Goal: Task Accomplishment & Management: Manage account settings

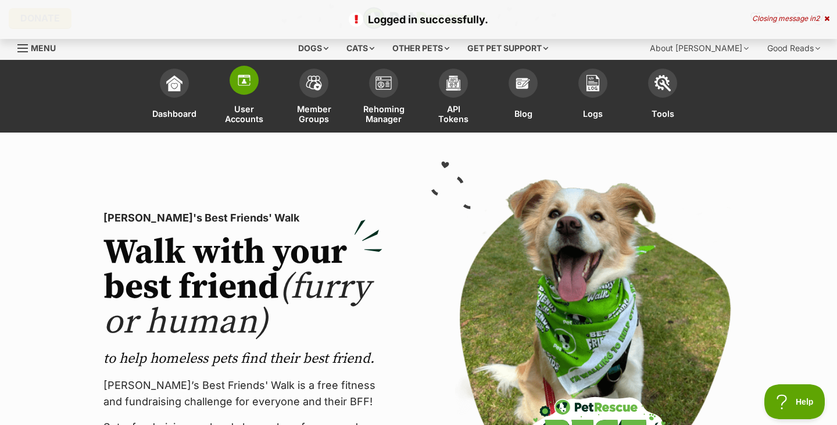
click at [243, 90] on span at bounding box center [244, 80] width 29 height 29
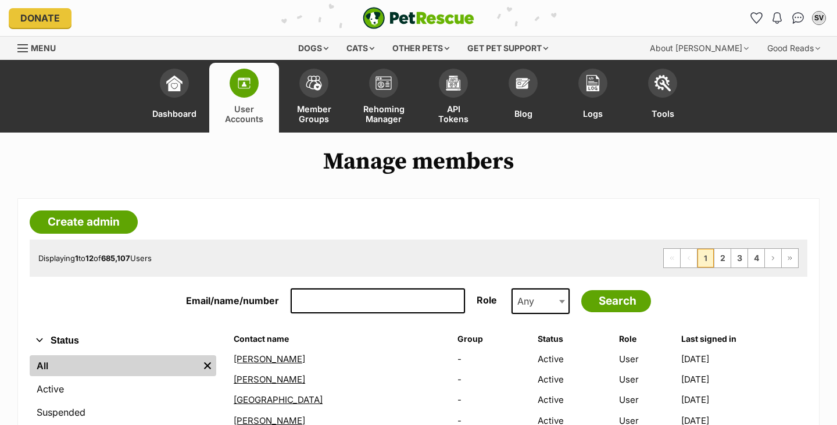
click at [312, 298] on input "Email/name/number" at bounding box center [378, 301] width 174 height 26
paste input "gerkilloran@hotmail.com"
type input "gerkilloran@hotmail.com"
click at [605, 301] on input "Search" at bounding box center [617, 301] width 70 height 22
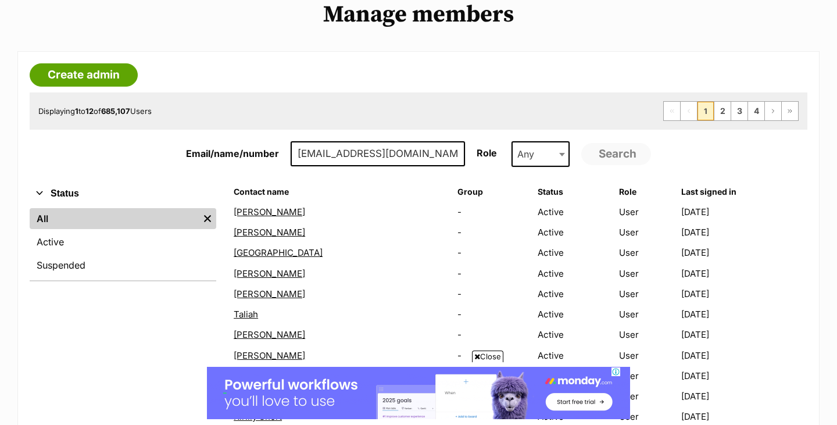
scroll to position [148, 0]
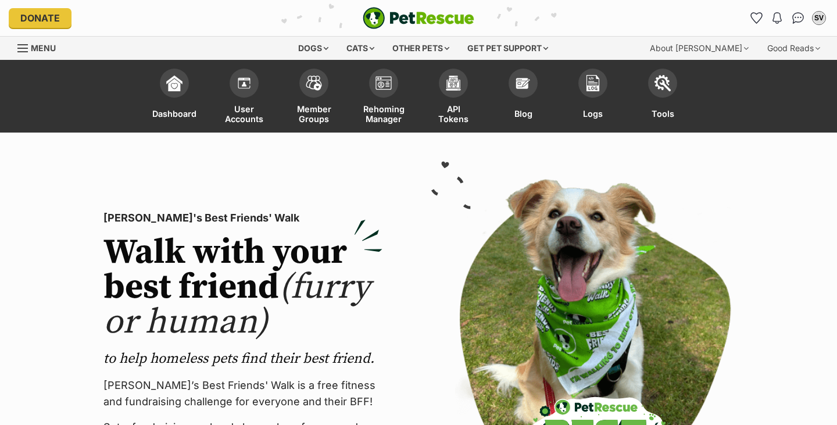
click at [246, 88] on img at bounding box center [244, 83] width 16 height 16
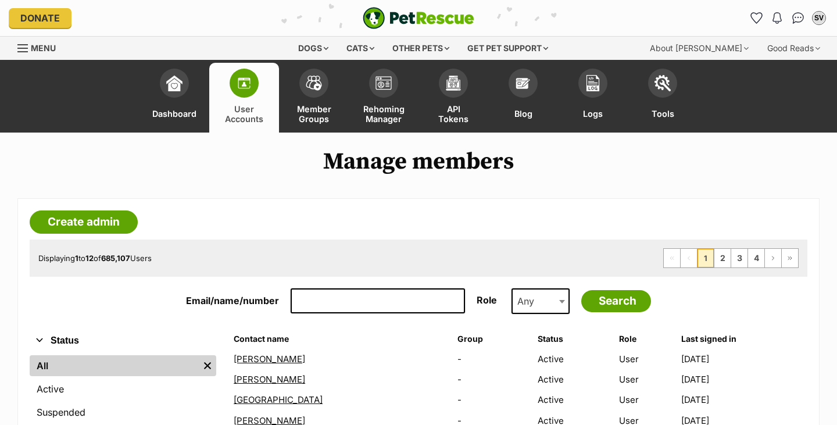
click at [302, 304] on input "Email/name/number" at bounding box center [378, 301] width 174 height 26
type input "[PERSON_NAME]"
click at [616, 302] on input "Search" at bounding box center [617, 301] width 70 height 22
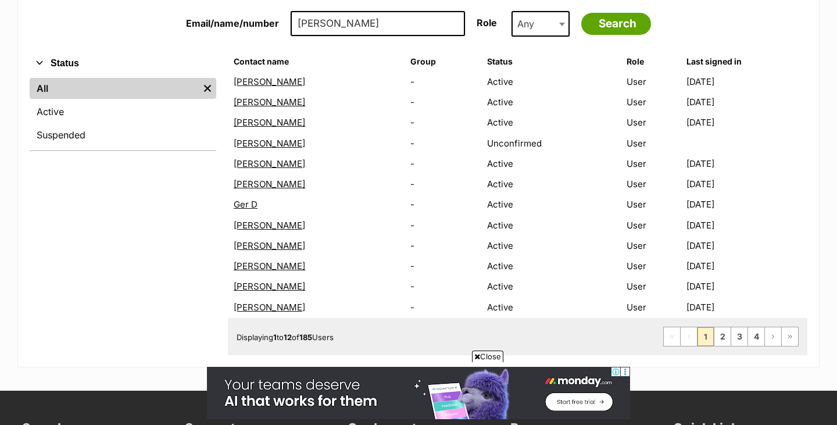
scroll to position [326, 0]
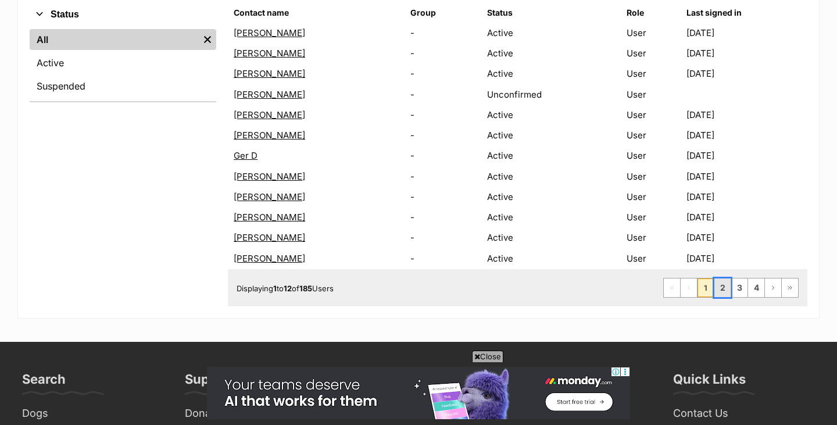
click at [723, 290] on link "2" at bounding box center [723, 288] width 16 height 19
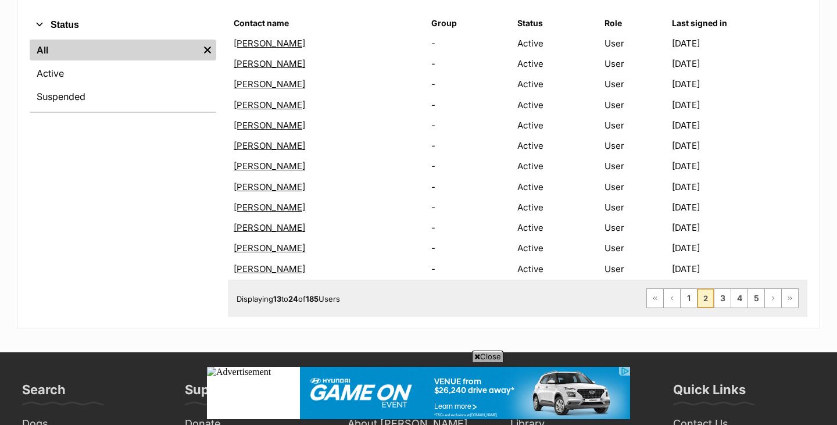
scroll to position [319, 0]
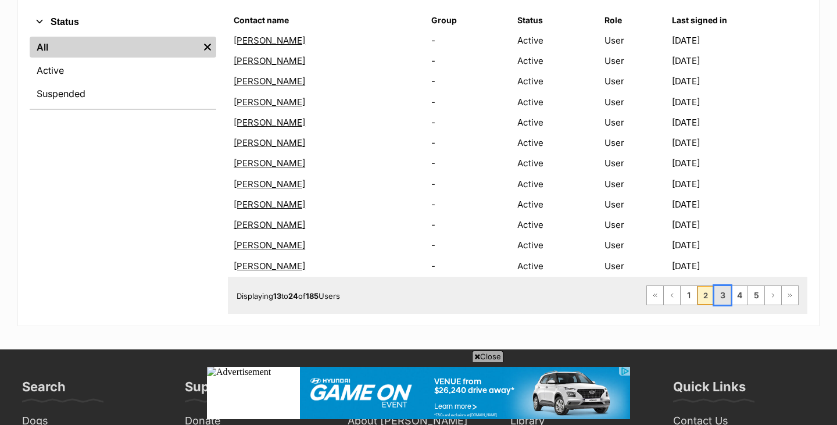
click at [726, 300] on link "3" at bounding box center [723, 295] width 16 height 19
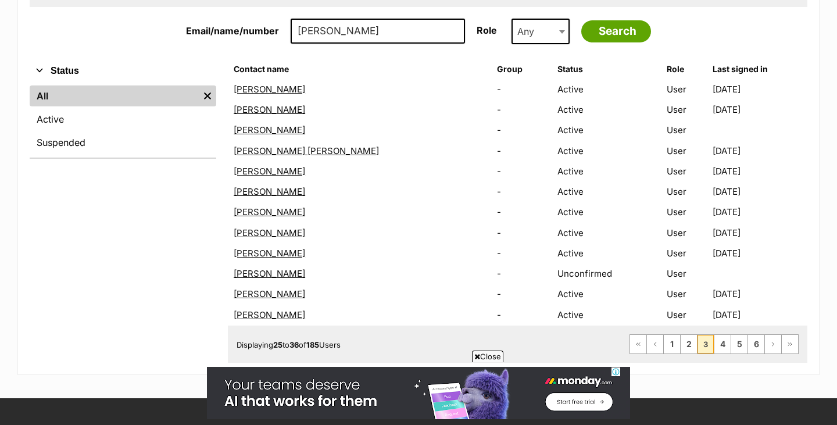
scroll to position [274, 0]
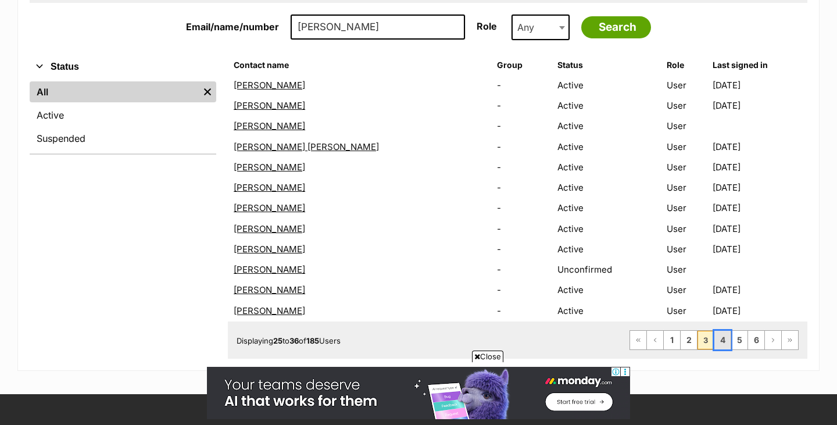
click at [723, 344] on link "4" at bounding box center [723, 340] width 16 height 19
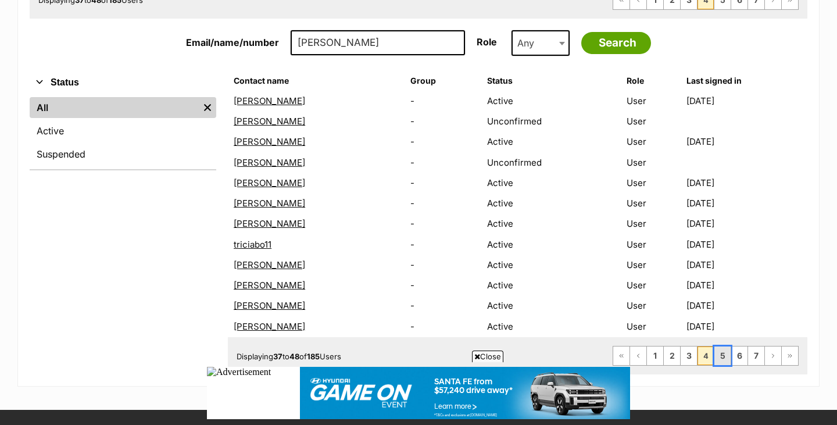
click at [721, 354] on link "5" at bounding box center [723, 356] width 16 height 19
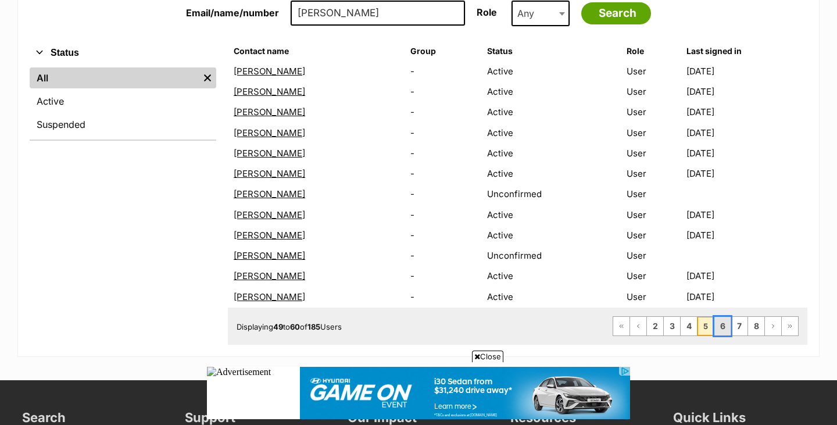
click at [723, 330] on link "6" at bounding box center [723, 326] width 16 height 19
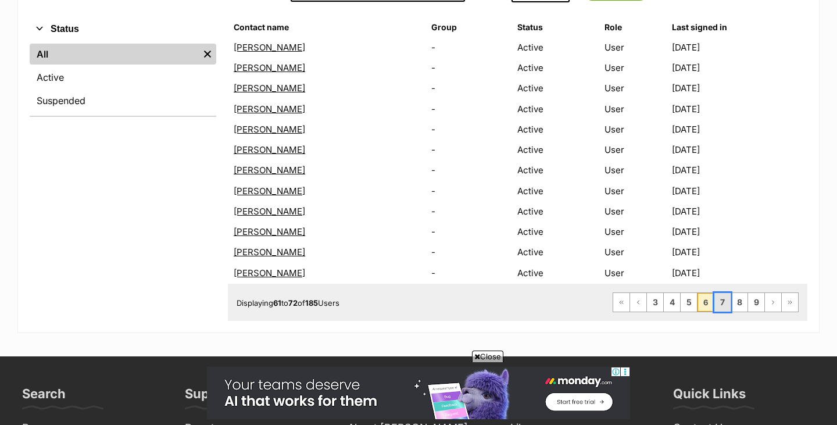
click at [725, 298] on link "7" at bounding box center [723, 302] width 16 height 19
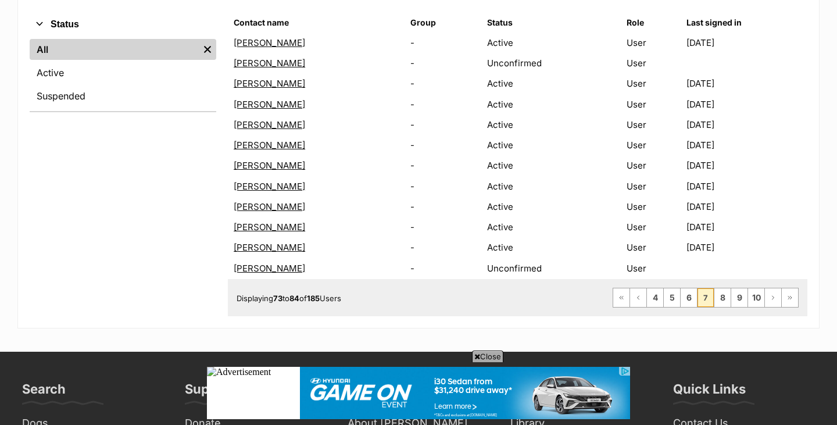
scroll to position [323, 0]
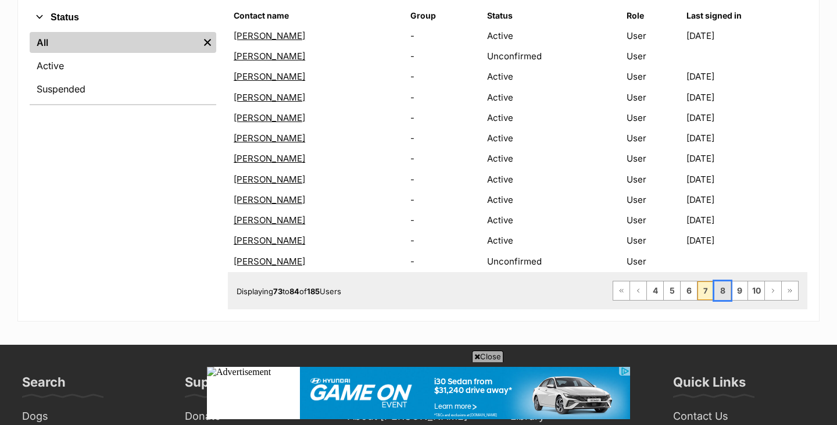
click at [722, 295] on link "8" at bounding box center [723, 290] width 16 height 19
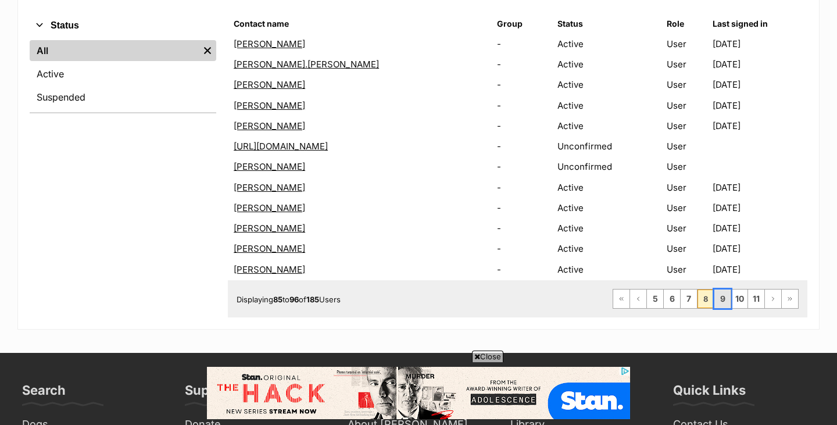
click at [723, 302] on link "9" at bounding box center [723, 299] width 16 height 19
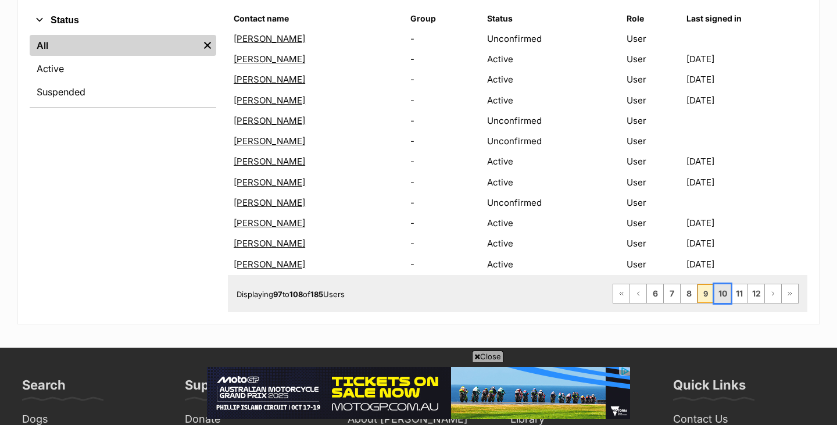
click at [719, 297] on link "10" at bounding box center [723, 293] width 16 height 19
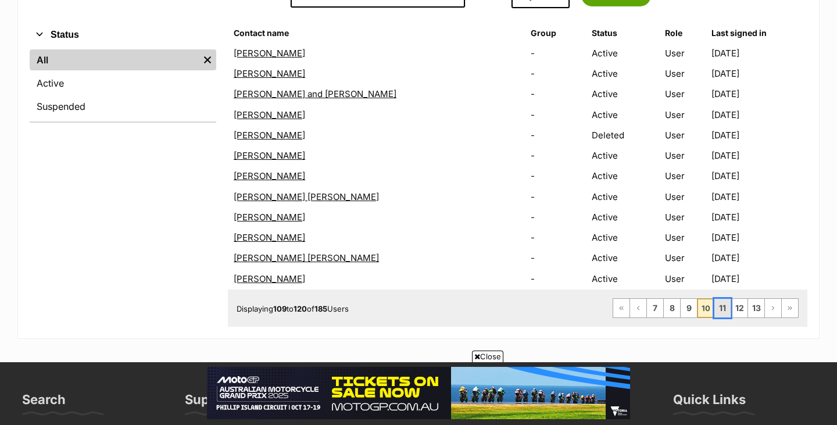
click at [721, 309] on link "11" at bounding box center [723, 308] width 16 height 19
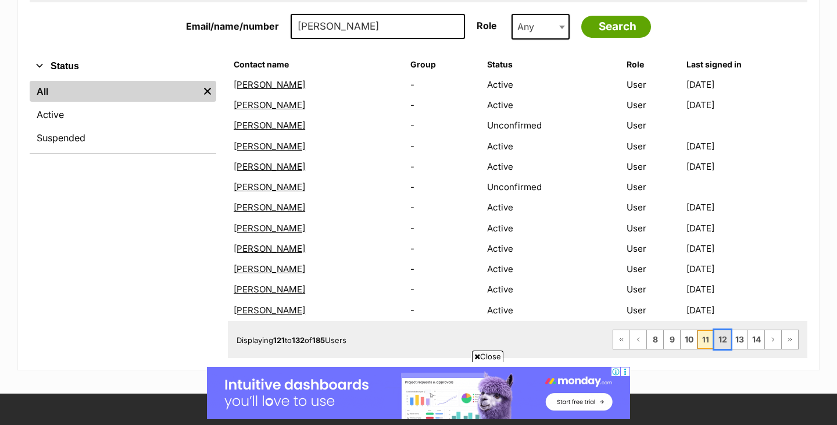
click at [722, 342] on link "12" at bounding box center [723, 339] width 16 height 19
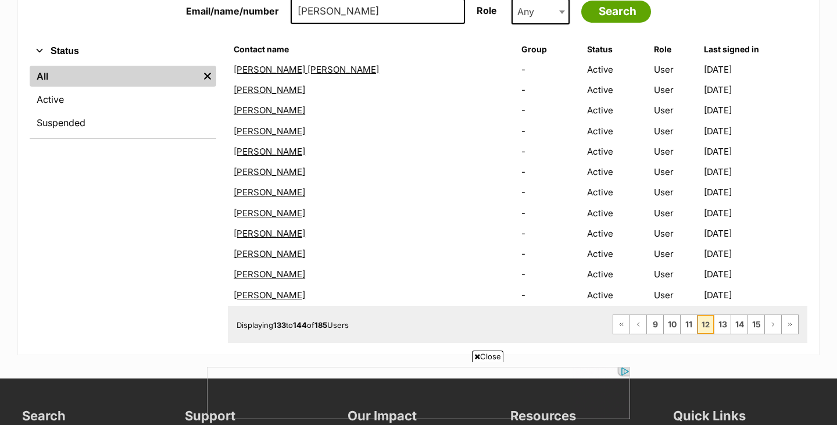
scroll to position [289, 0]
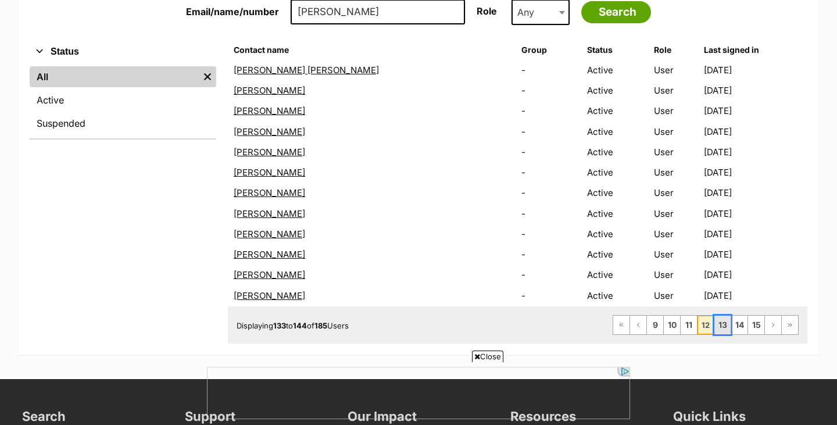
click at [723, 324] on link "13" at bounding box center [723, 325] width 16 height 19
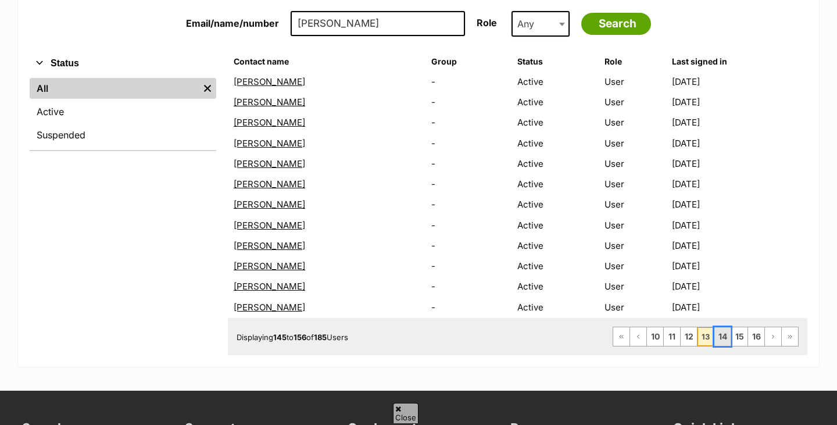
click at [721, 338] on link "14" at bounding box center [723, 336] width 16 height 19
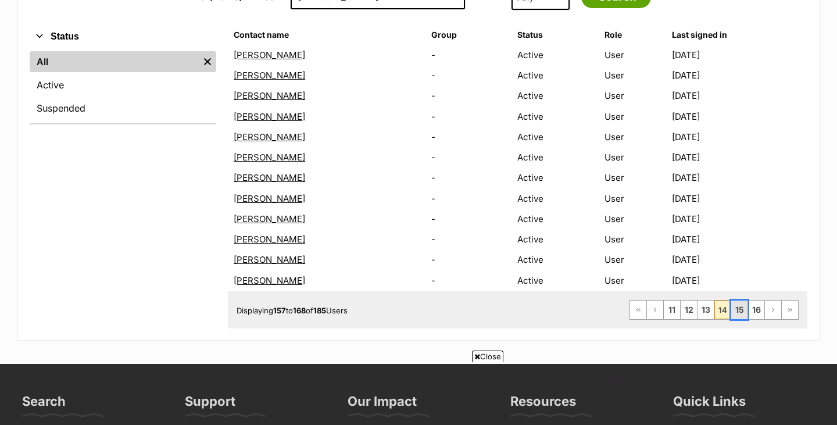
click at [743, 308] on link "15" at bounding box center [740, 310] width 16 height 19
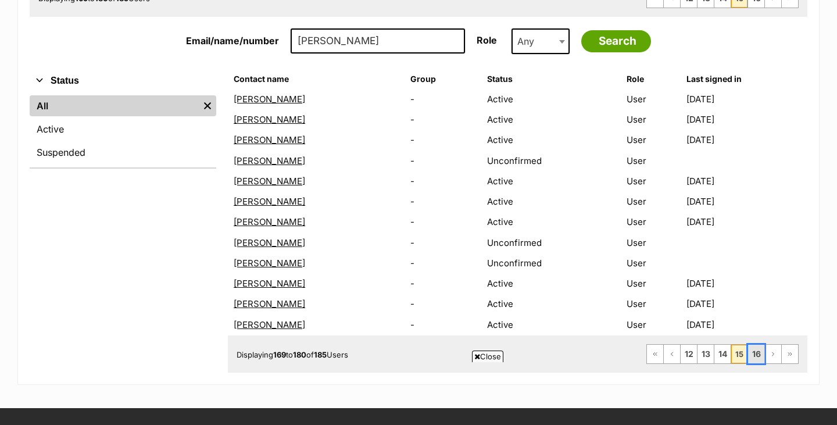
click at [759, 358] on link "16" at bounding box center [756, 354] width 16 height 19
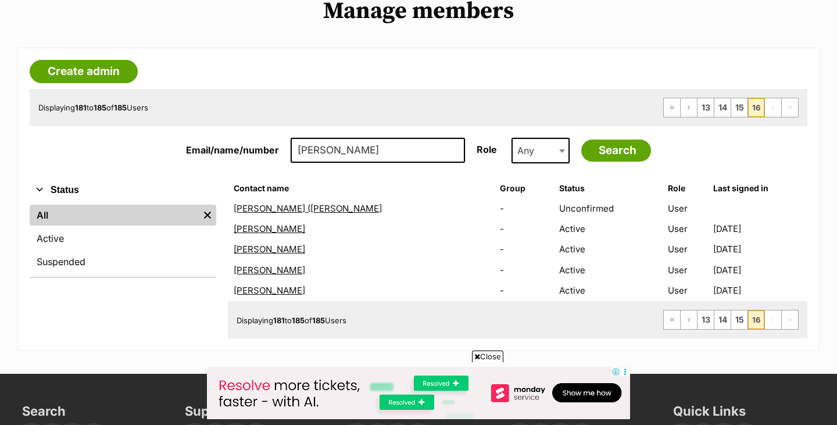
drag, startPoint x: 373, startPoint y: 154, endPoint x: 293, endPoint y: 152, distance: 80.3
click at [293, 152] on input "[PERSON_NAME]" at bounding box center [378, 151] width 174 height 26
type input "[PERSON_NAME]"
click at [596, 152] on input "Search" at bounding box center [617, 151] width 70 height 22
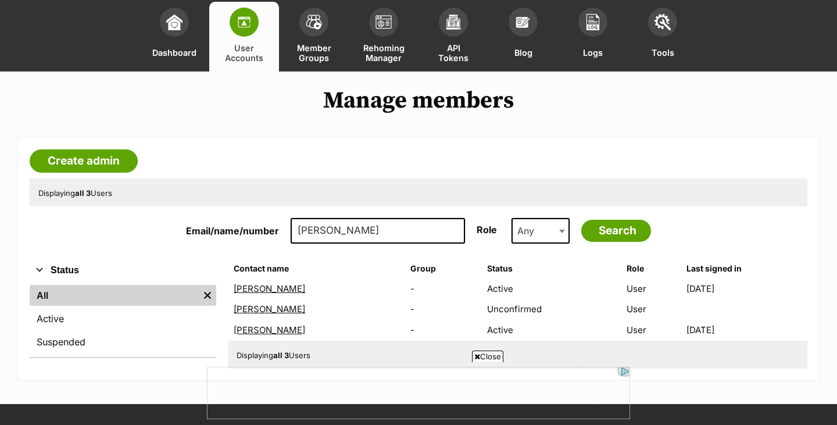
click at [270, 291] on link "Jacob Killoran" at bounding box center [270, 288] width 72 height 11
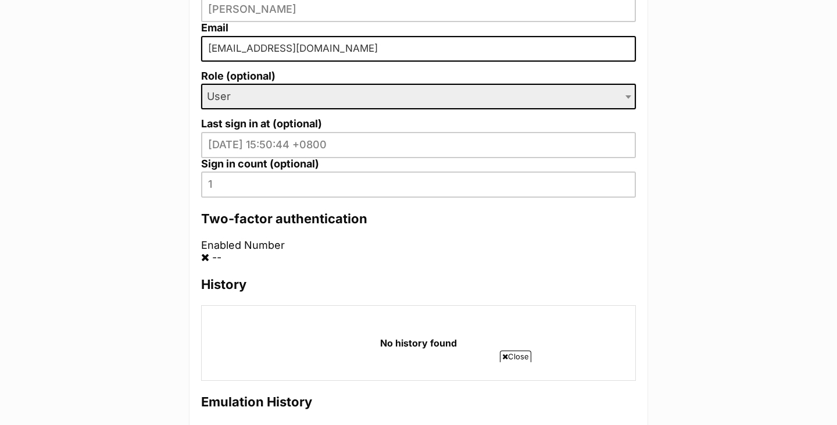
scroll to position [364, 0]
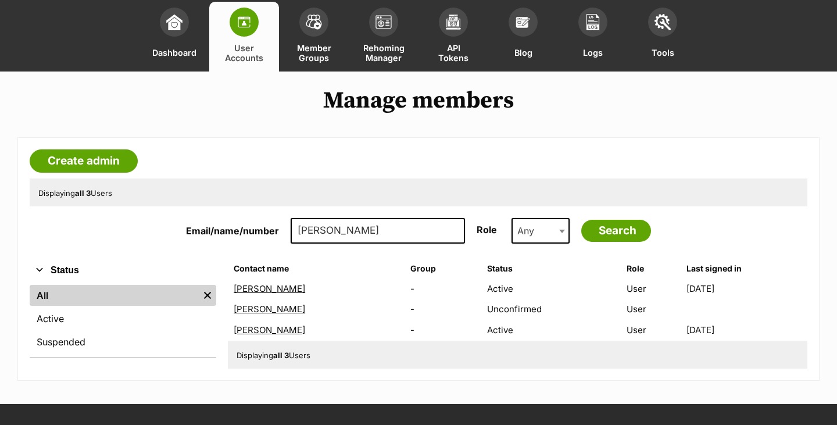
click at [272, 312] on link "Shaylee killoran" at bounding box center [270, 309] width 72 height 11
click at [276, 331] on link "[PERSON_NAME]" at bounding box center [270, 330] width 72 height 11
click at [352, 236] on input "[PERSON_NAME]" at bounding box center [378, 231] width 174 height 26
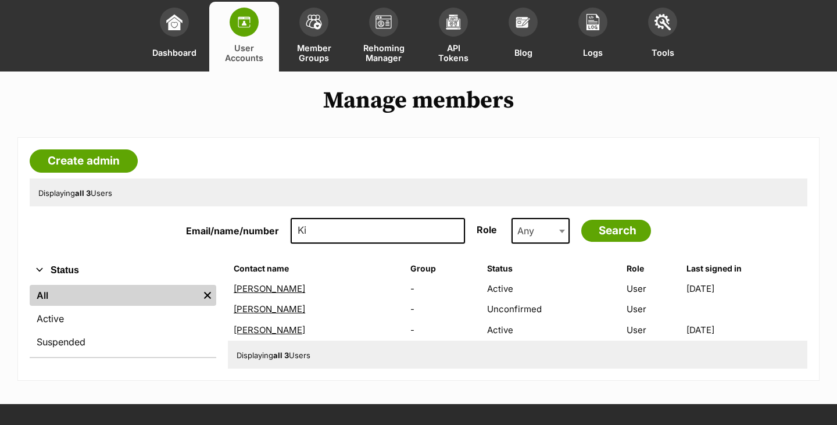
type input "K"
click at [323, 233] on input "[PERSON_NAME]" at bounding box center [378, 231] width 174 height 26
type input "[PERSON_NAME]"
click at [619, 231] on input "Search" at bounding box center [617, 231] width 70 height 22
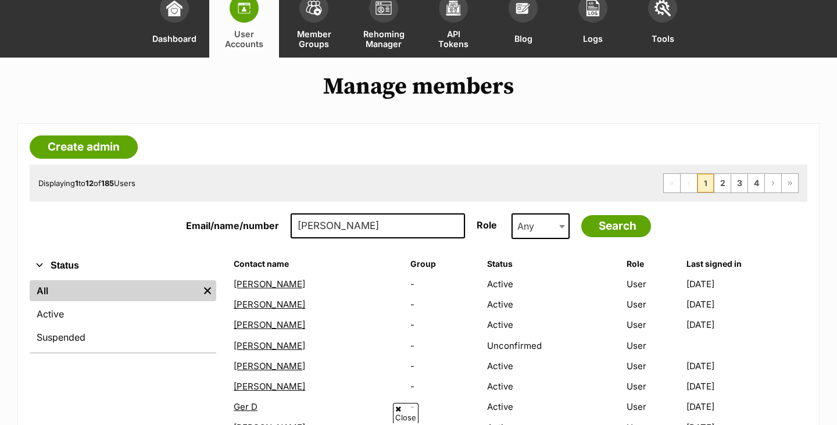
click at [250, 347] on link "Geraldine" at bounding box center [270, 345] width 72 height 11
click at [262, 366] on link "[PERSON_NAME]" at bounding box center [270, 366] width 72 height 11
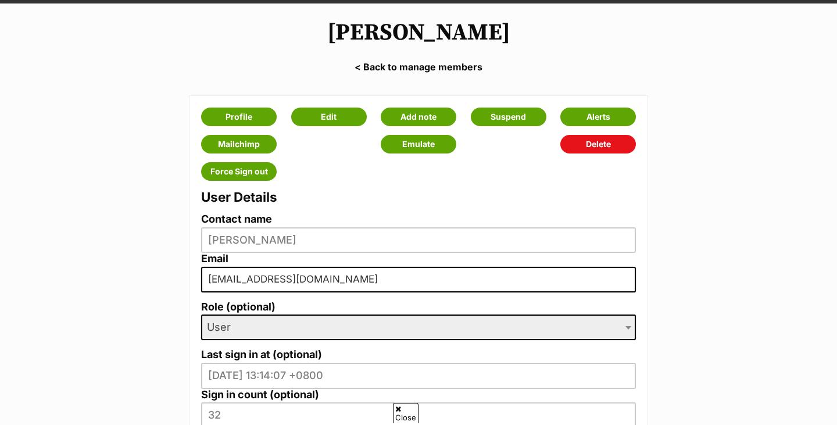
scroll to position [131, 0]
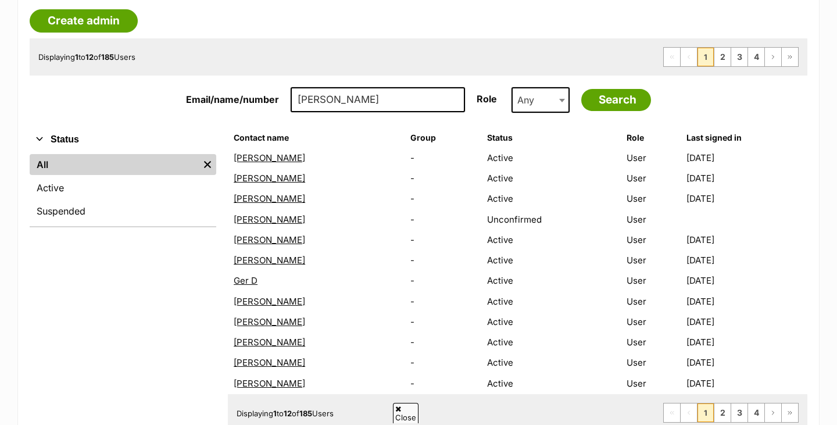
click at [243, 281] on link "Ger D" at bounding box center [246, 280] width 24 height 11
click at [253, 301] on link "[PERSON_NAME]" at bounding box center [270, 301] width 72 height 11
click at [259, 385] on link "[PERSON_NAME]" at bounding box center [270, 383] width 72 height 11
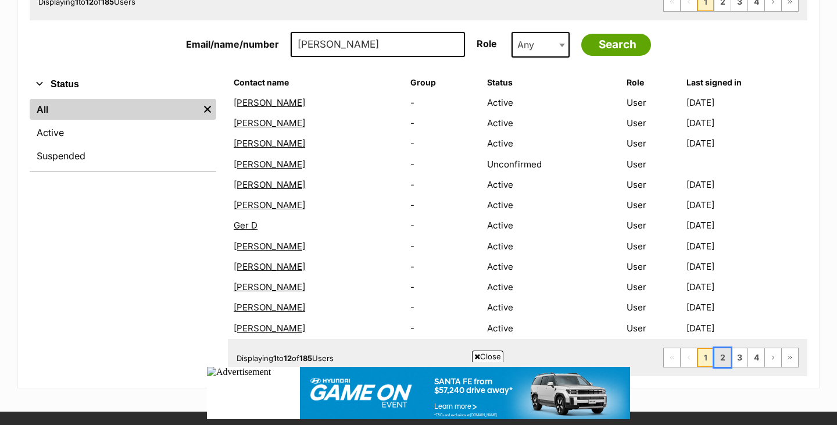
click at [724, 362] on link "2" at bounding box center [723, 357] width 16 height 19
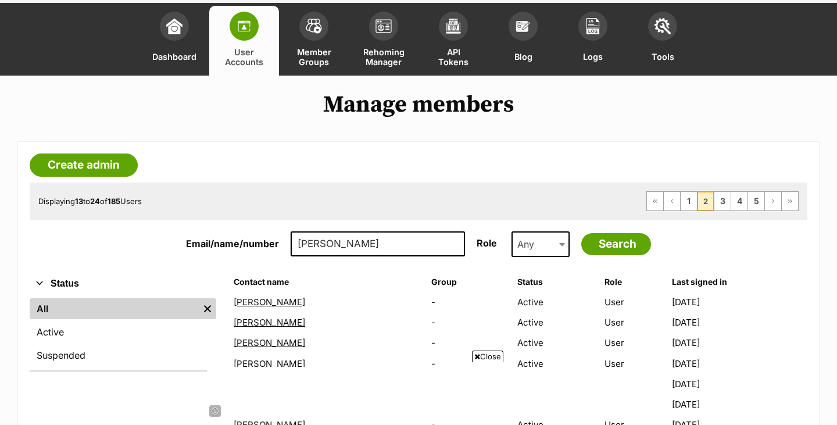
click at [250, 304] on link "[PERSON_NAME]" at bounding box center [270, 302] width 72 height 11
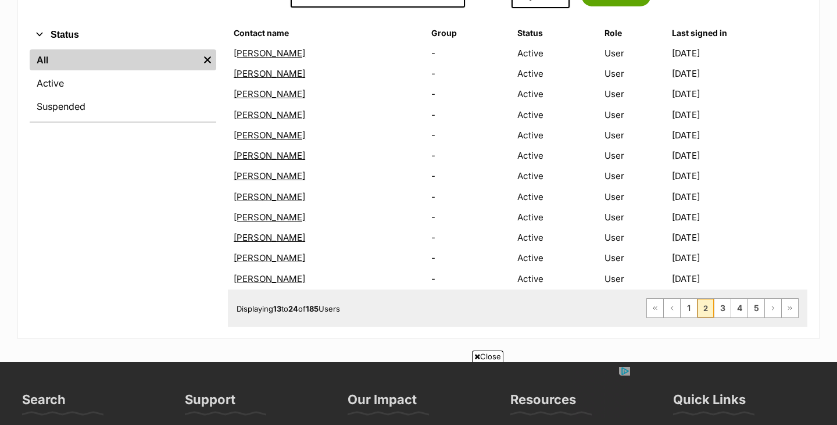
scroll to position [306, 0]
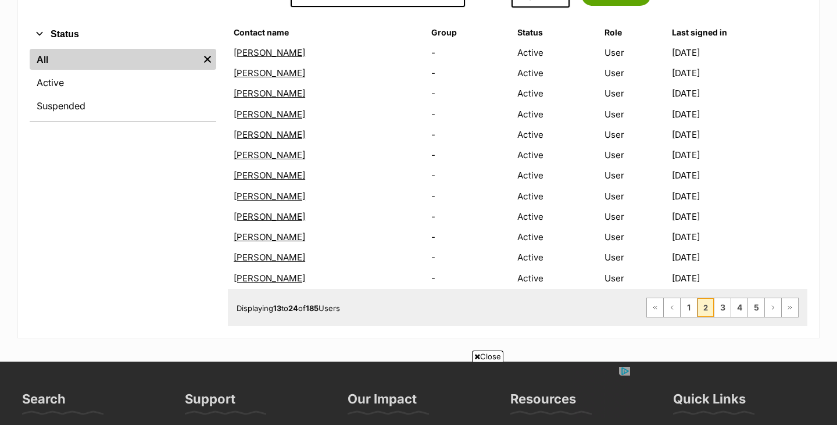
click at [256, 237] on link "[PERSON_NAME]" at bounding box center [270, 236] width 72 height 11
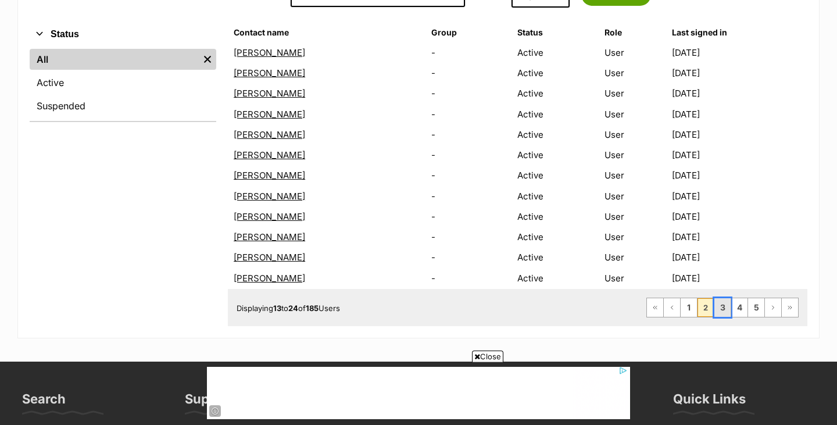
click at [726, 308] on link "3" at bounding box center [723, 307] width 16 height 19
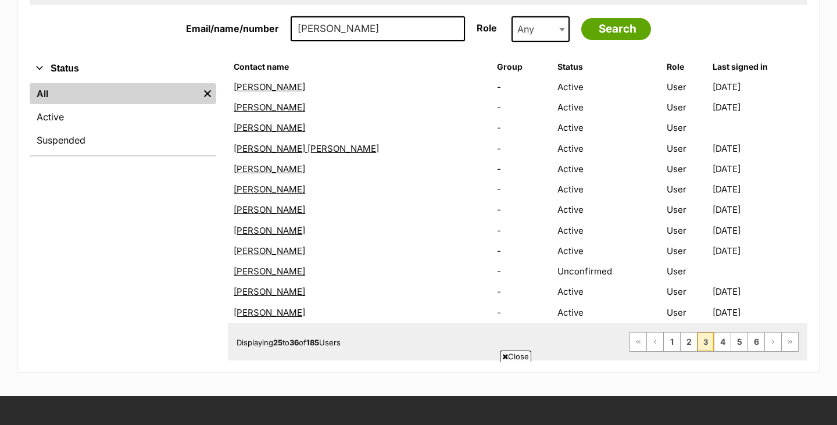
scroll to position [276, 0]
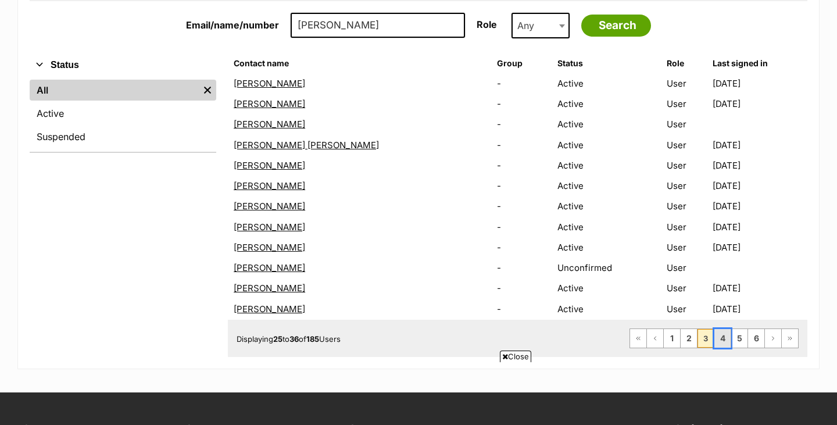
click at [721, 340] on link "4" at bounding box center [723, 338] width 16 height 19
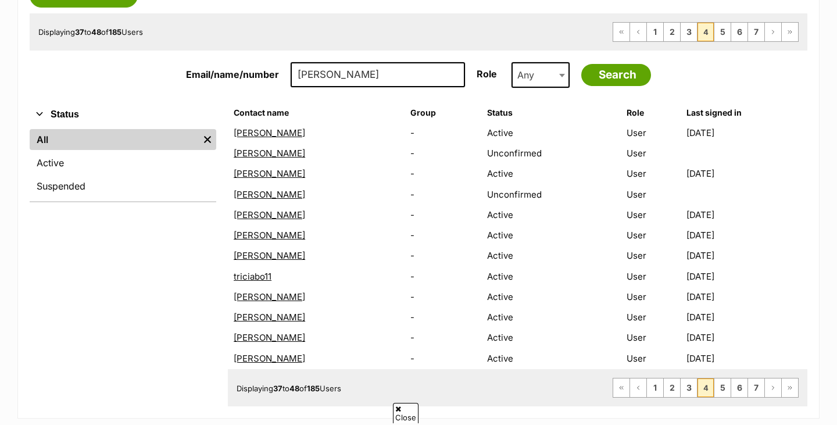
scroll to position [236, 0]
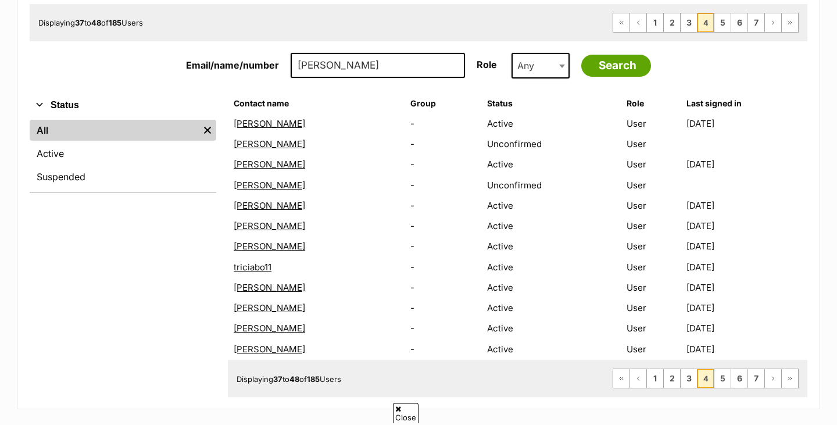
click at [259, 227] on link "[PERSON_NAME]" at bounding box center [270, 225] width 72 height 11
click at [722, 383] on link "5" at bounding box center [723, 378] width 16 height 19
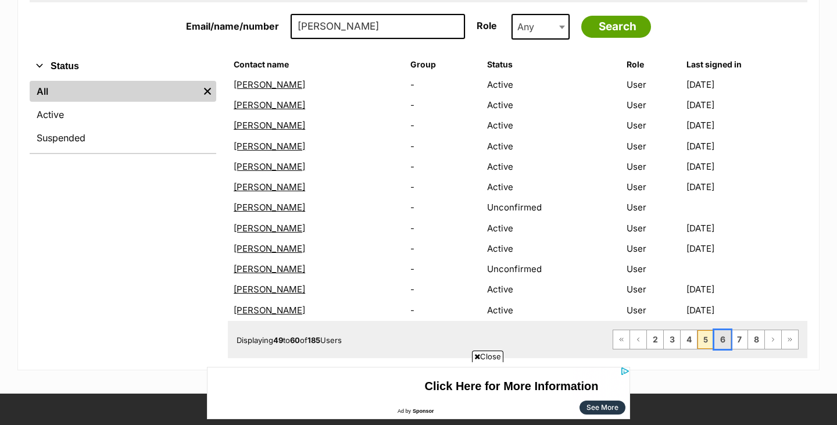
click at [723, 340] on link "6" at bounding box center [723, 339] width 16 height 19
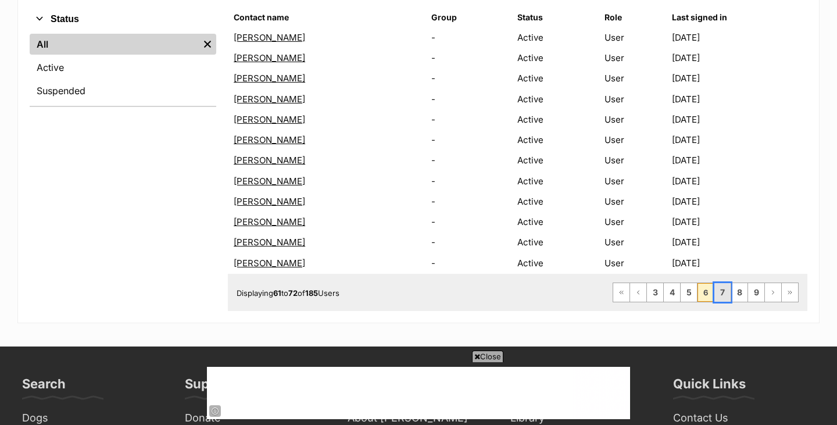
click at [722, 295] on link "7" at bounding box center [723, 292] width 16 height 19
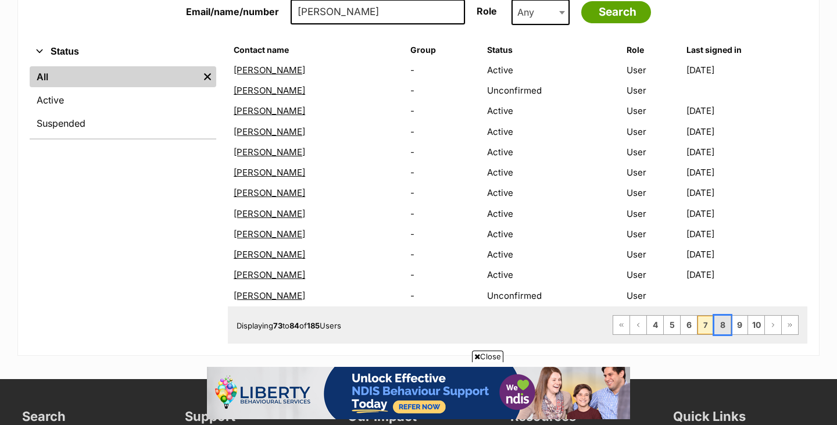
click at [726, 324] on link "8" at bounding box center [723, 325] width 16 height 19
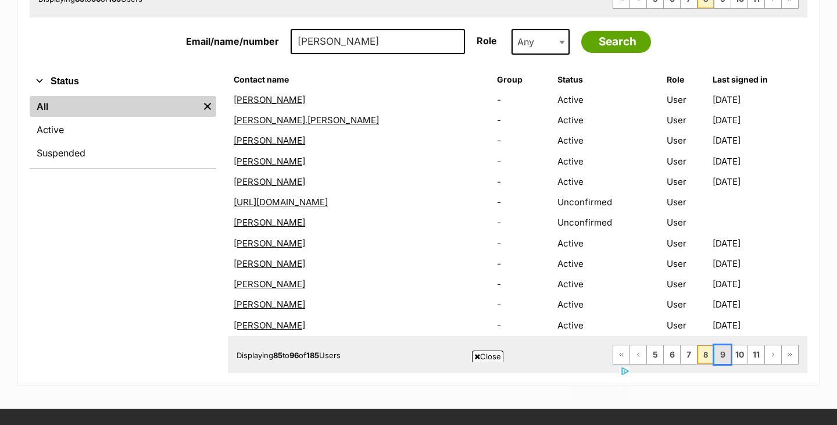
click at [725, 359] on link "9" at bounding box center [723, 354] width 16 height 19
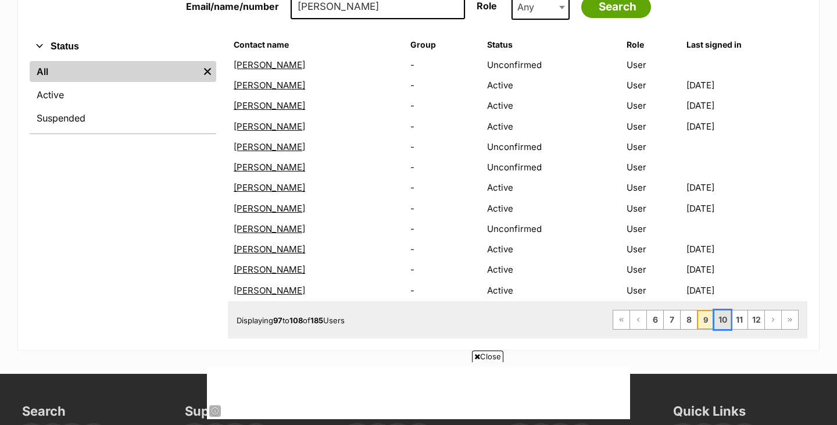
click at [724, 320] on link "10" at bounding box center [723, 320] width 16 height 19
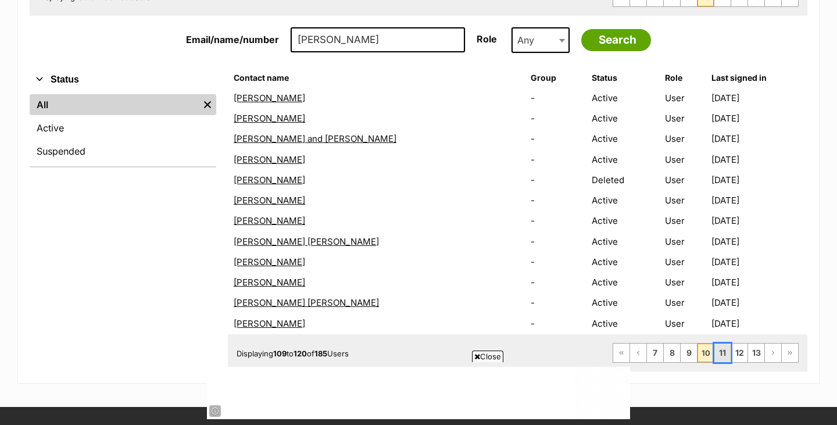
click at [722, 355] on link "11" at bounding box center [723, 353] width 16 height 19
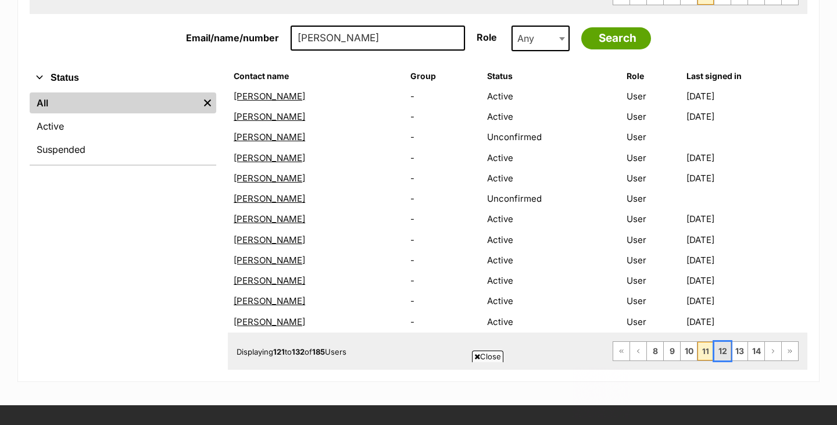
click at [719, 354] on link "12" at bounding box center [723, 351] width 16 height 19
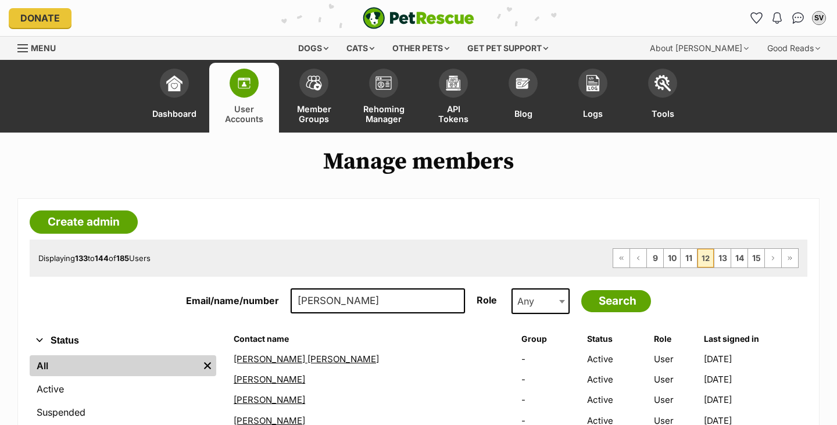
click at [258, 360] on link "Geri Geri" at bounding box center [306, 359] width 145 height 11
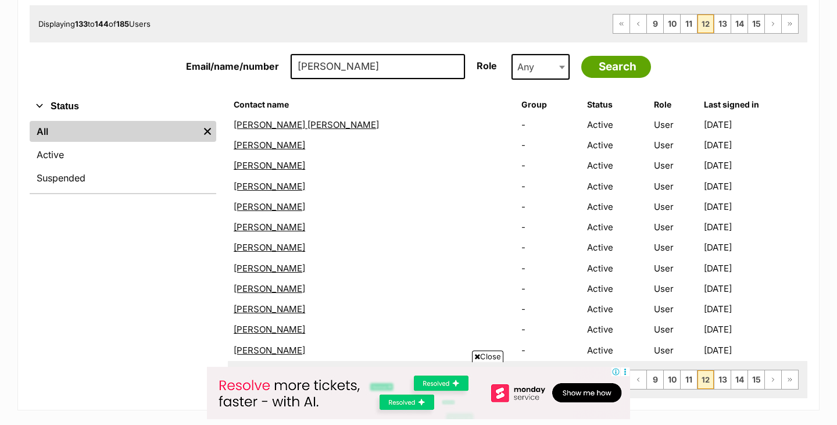
scroll to position [252, 0]
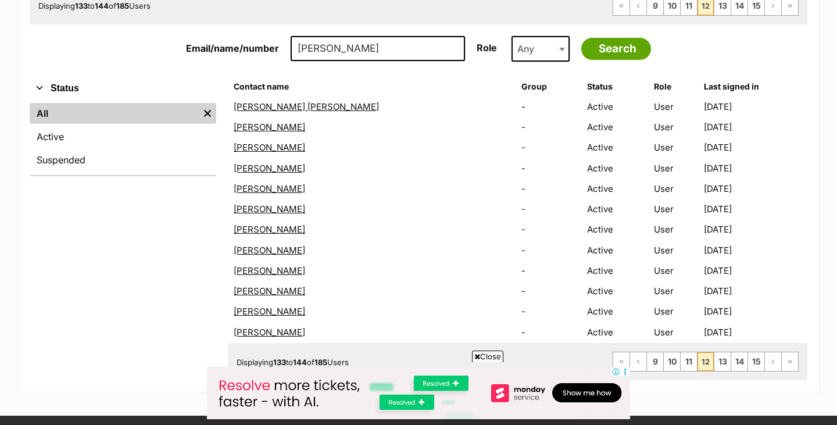
click at [265, 207] on link "[PERSON_NAME]" at bounding box center [270, 209] width 72 height 11
click at [251, 251] on link "[PERSON_NAME]" at bounding box center [270, 250] width 72 height 11
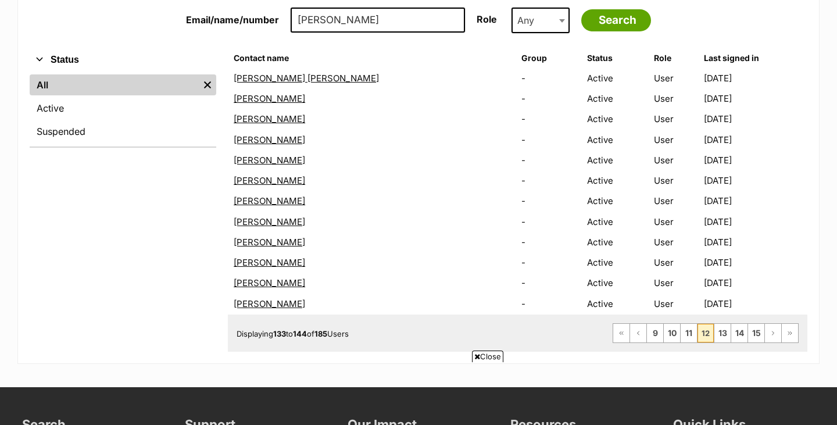
scroll to position [304, 0]
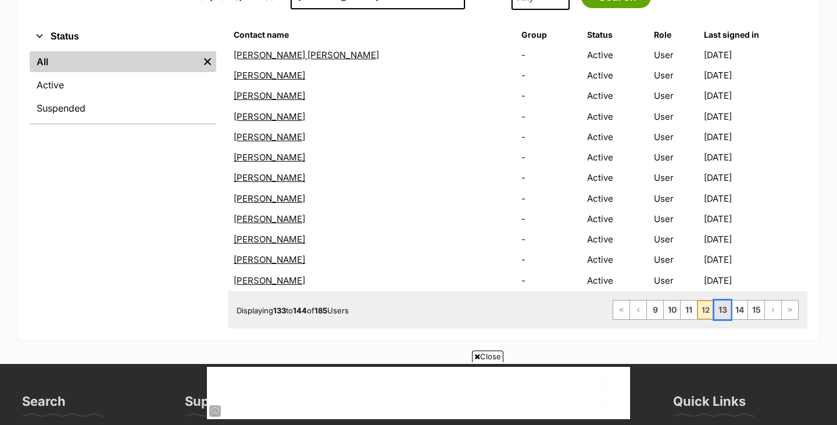
click at [724, 312] on link "13" at bounding box center [723, 310] width 16 height 19
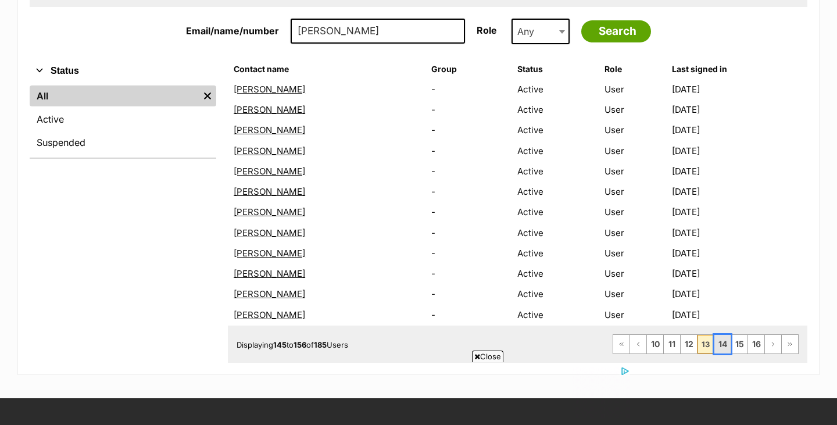
click at [721, 347] on link "14" at bounding box center [723, 344] width 16 height 19
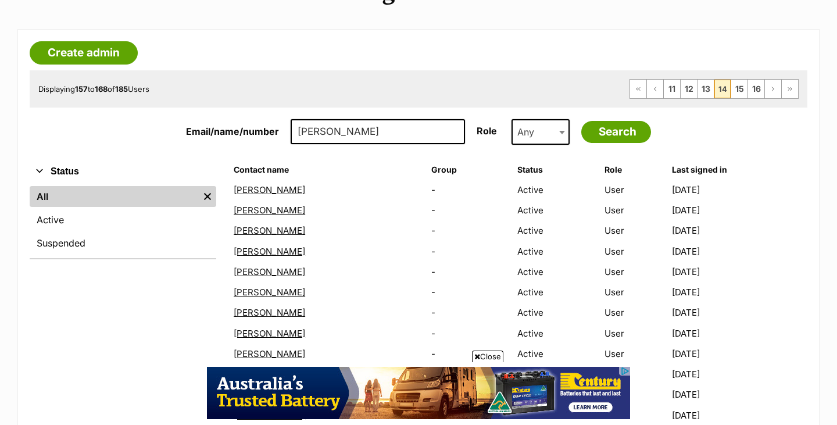
click at [256, 209] on link "[PERSON_NAME]" at bounding box center [270, 210] width 72 height 11
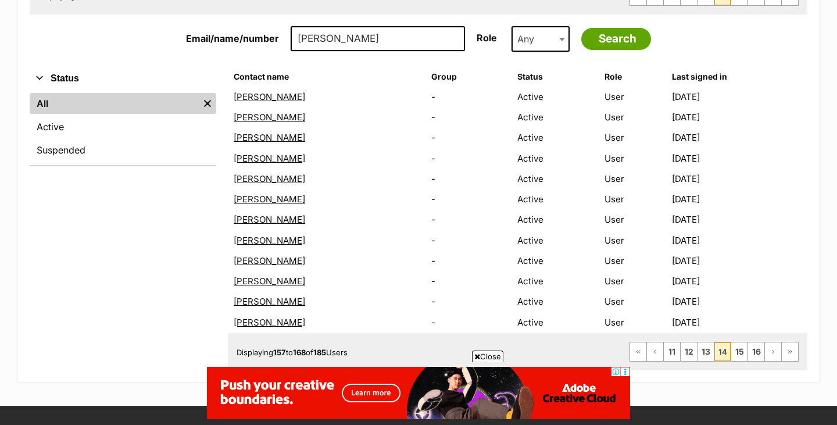
scroll to position [280, 0]
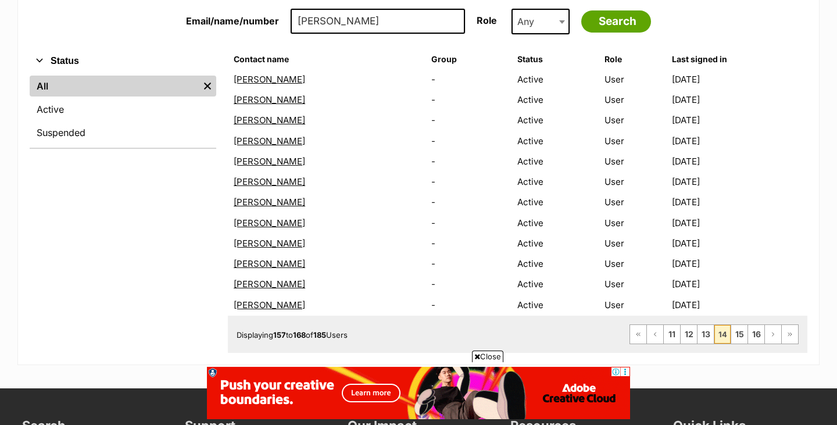
click at [263, 284] on link "geraldine" at bounding box center [270, 284] width 72 height 11
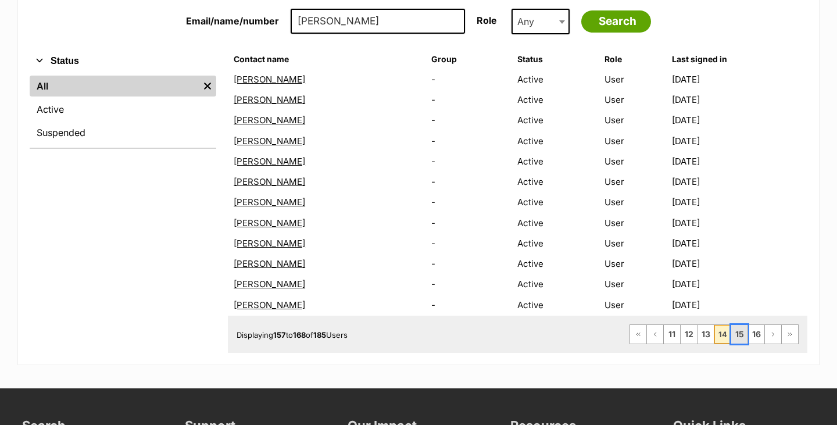
click at [737, 337] on link "15" at bounding box center [740, 334] width 16 height 19
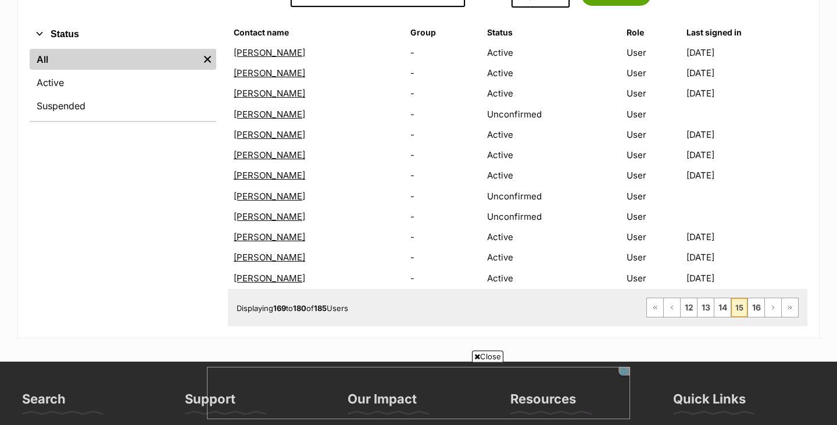
scroll to position [316, 0]
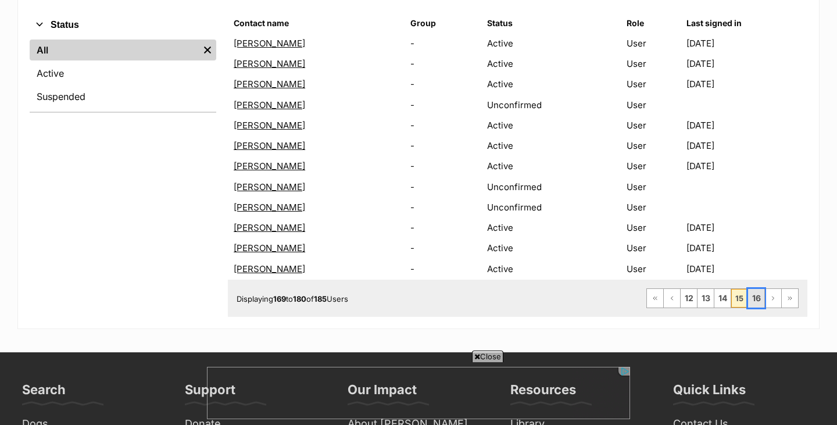
click at [756, 296] on link "16" at bounding box center [756, 298] width 16 height 19
